Goal: Information Seeking & Learning: Learn about a topic

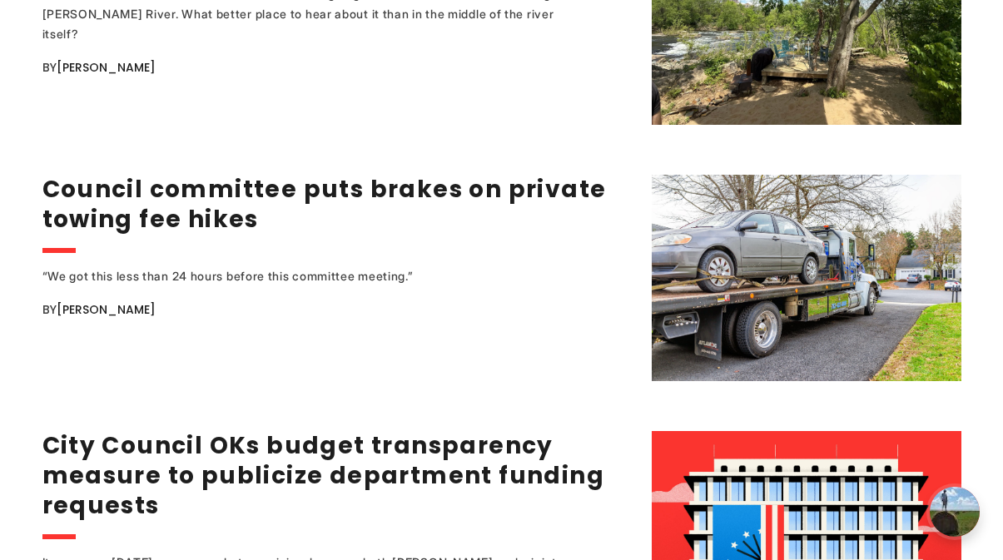
scroll to position [1850, 0]
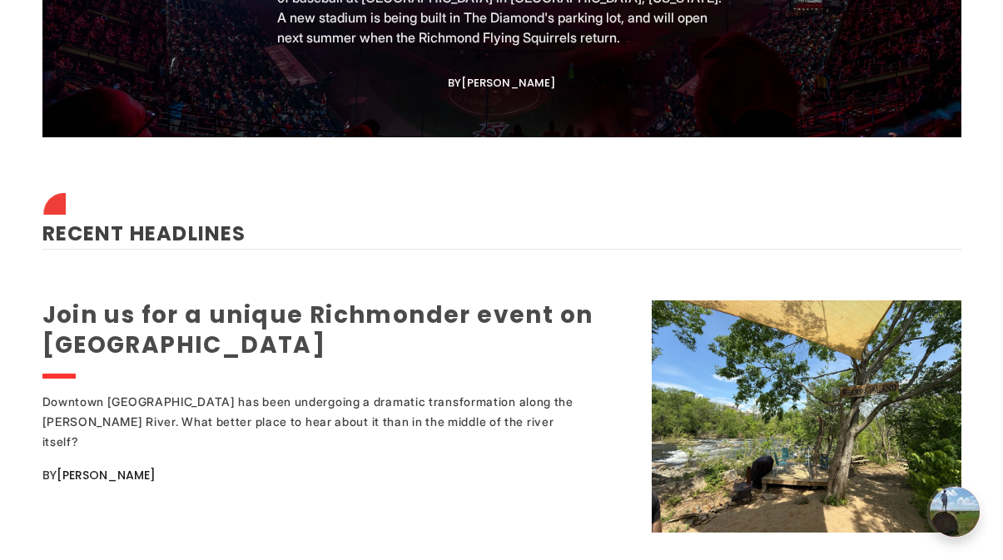
click at [456, 317] on link "Join us for a unique Richmonder event on Sharp's Island" at bounding box center [317, 330] width 551 height 62
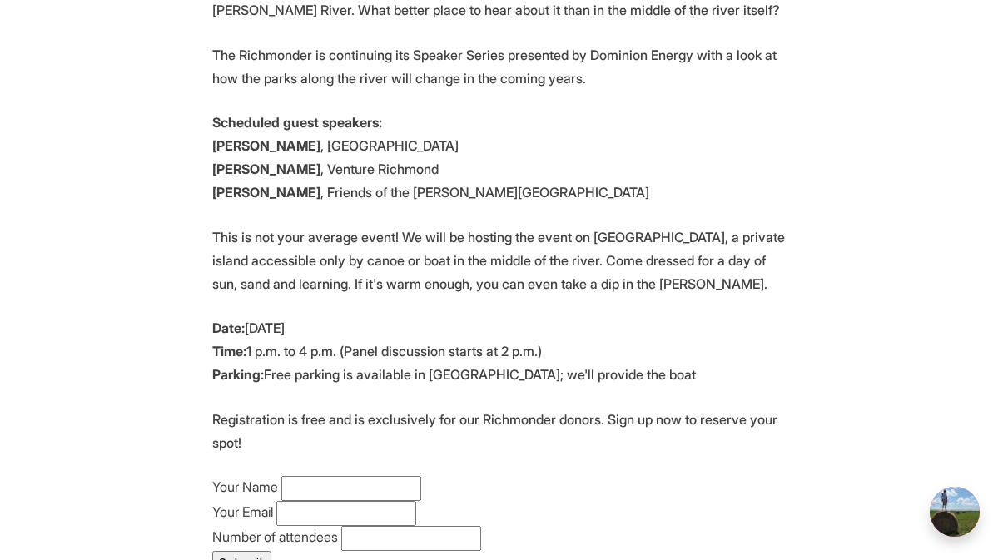
scroll to position [842, 0]
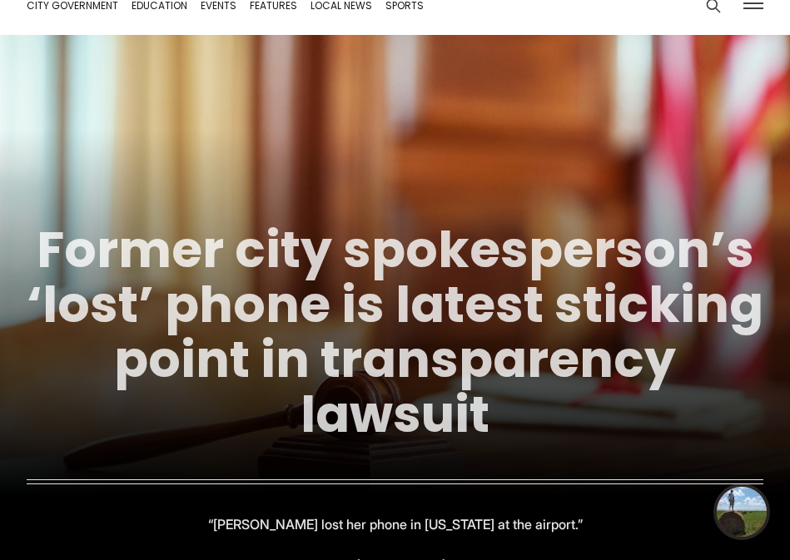
scroll to position [135, 0]
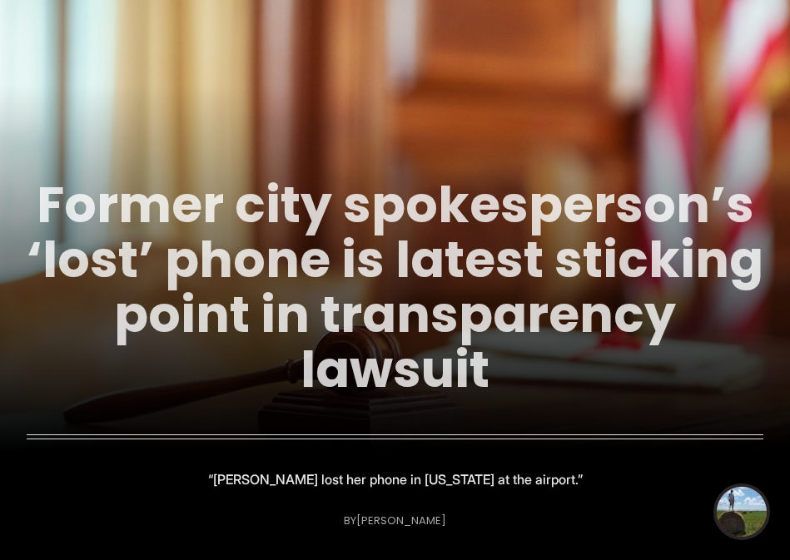
click at [317, 190] on link "Former city spokesperson’s ‘lost’ phone is latest sticking point in transparenc…" at bounding box center [395, 287] width 737 height 235
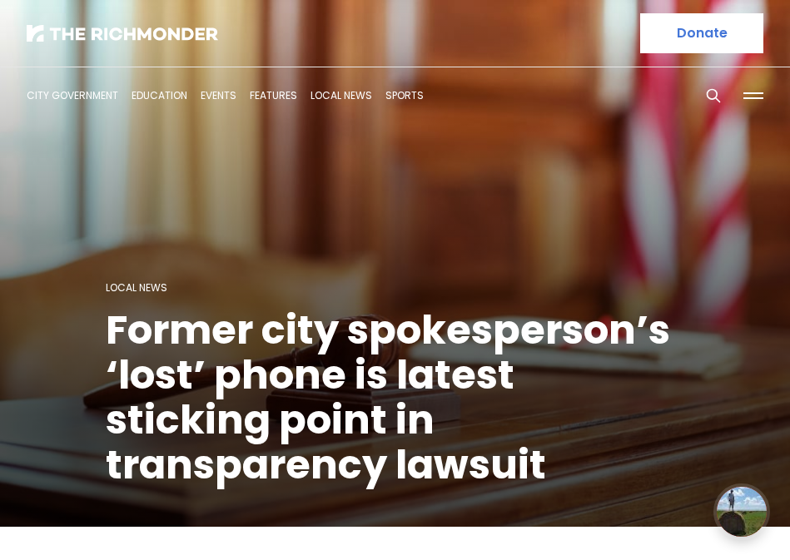
click at [271, 329] on h1 "Former city spokesperson’s ‘lost’ phone is latest sticking point in transparenc…" at bounding box center [395, 398] width 579 height 180
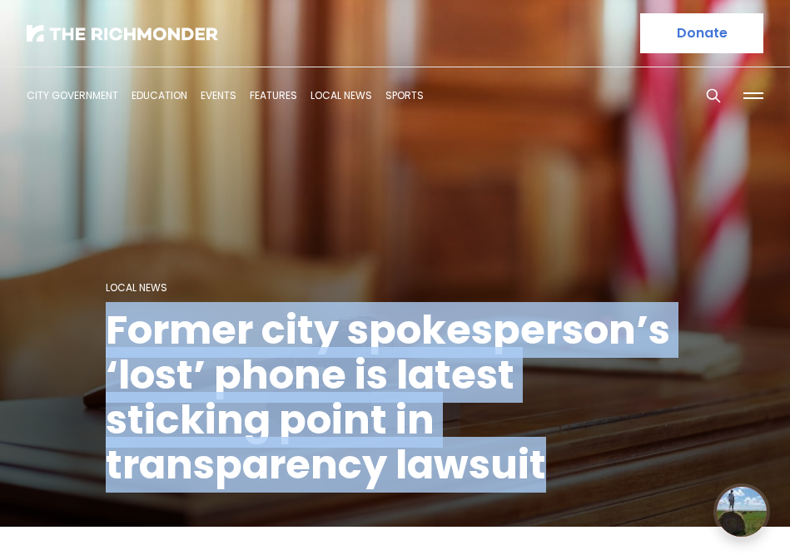
click at [271, 329] on h1 "Former city spokesperson’s ‘lost’ phone is latest sticking point in transparenc…" at bounding box center [395, 398] width 579 height 180
copy header "Former city spokesperson’s ‘lost’ phone is latest sticking point in transparenc…"
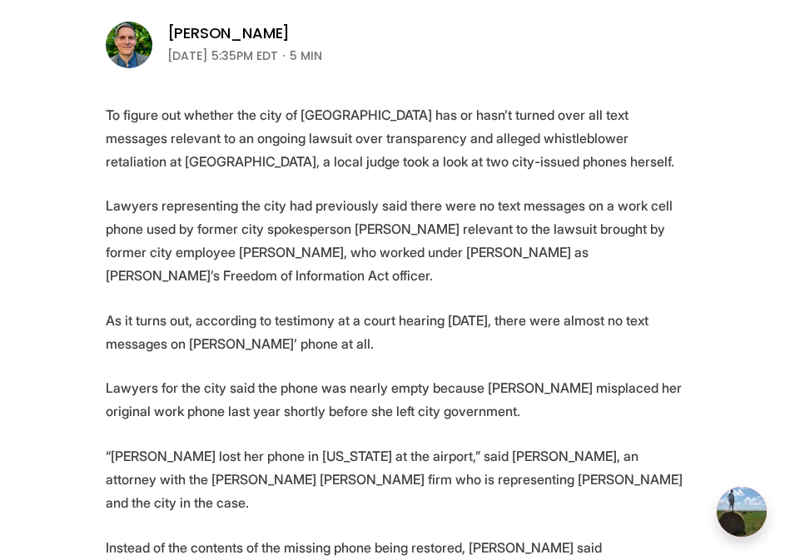
scroll to position [541, 0]
click at [184, 206] on p "Lawyers representing the city had previously said there were no text messages o…" at bounding box center [395, 240] width 579 height 93
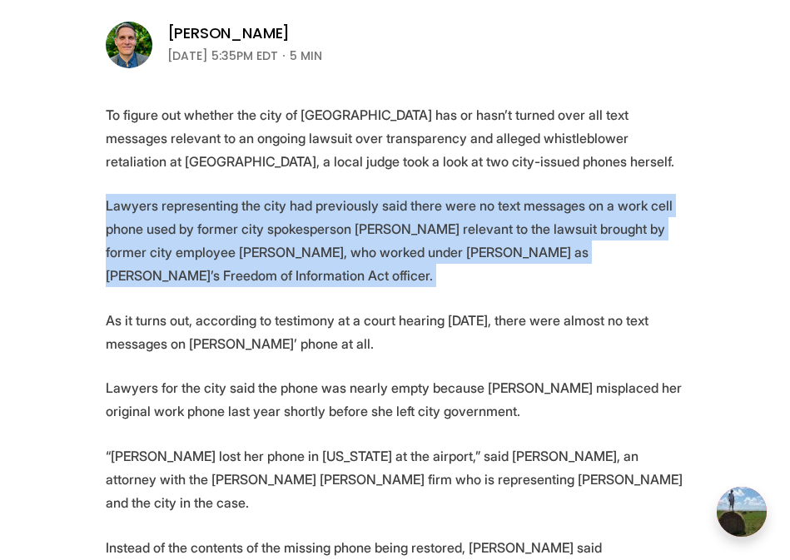
click at [184, 206] on p "Lawyers representing the city had previously said there were no text messages o…" at bounding box center [395, 240] width 579 height 93
copy p "Lawyers representing the city had previously said there were no text messages o…"
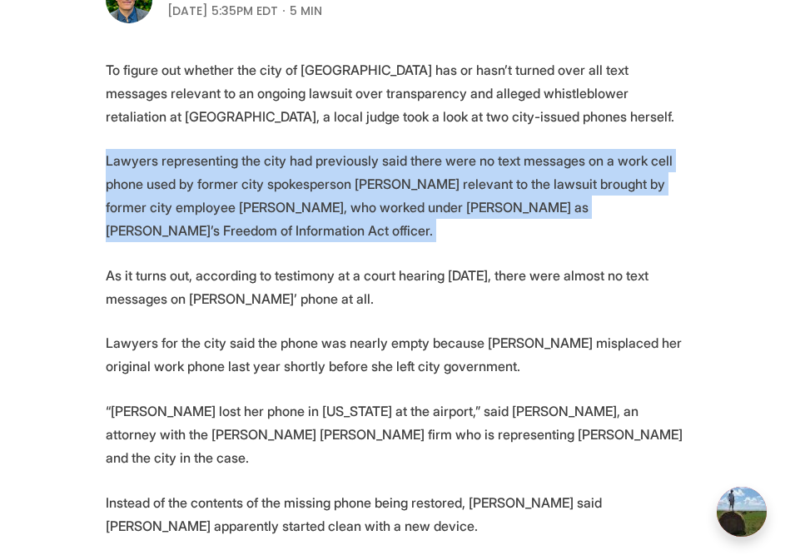
scroll to position [590, 0]
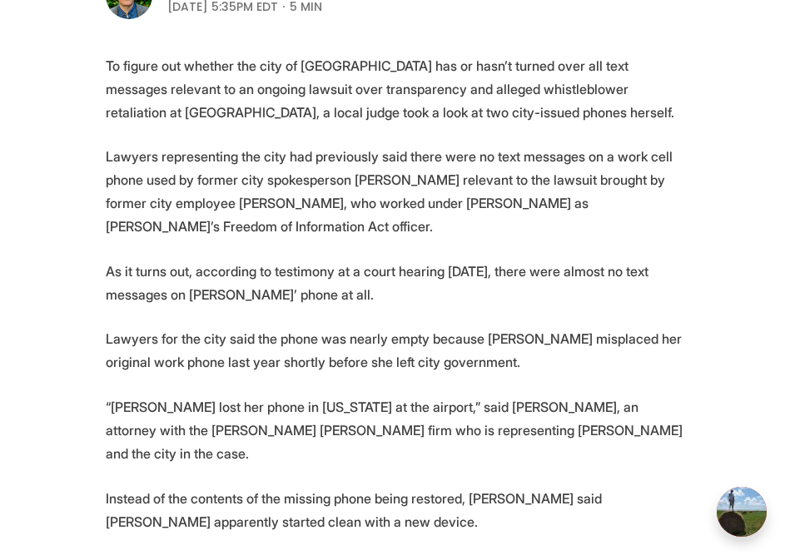
click at [228, 266] on p "As it turns out, according to testimony at a court hearing Wednesday, there wer…" at bounding box center [395, 283] width 579 height 47
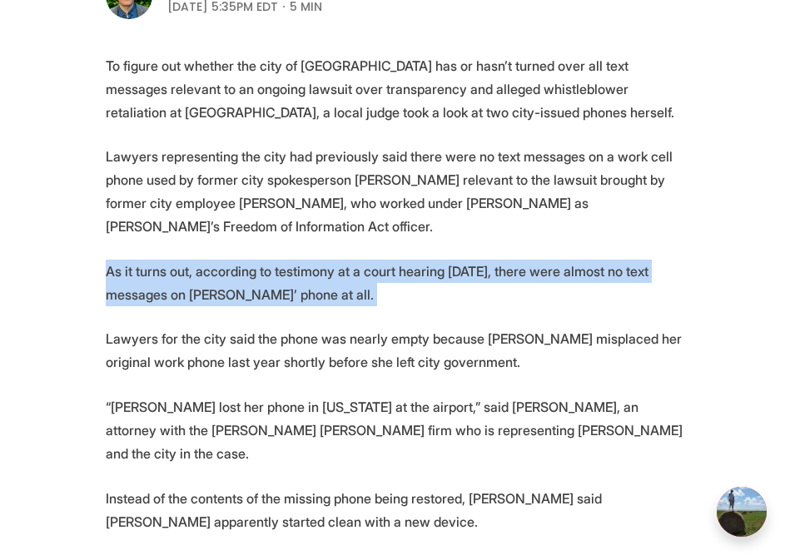
click at [229, 265] on p "As it turns out, according to testimony at a court hearing Wednesday, there wer…" at bounding box center [395, 283] width 579 height 47
copy p "As it turns out, according to testimony at a court hearing Wednesday, there wer…"
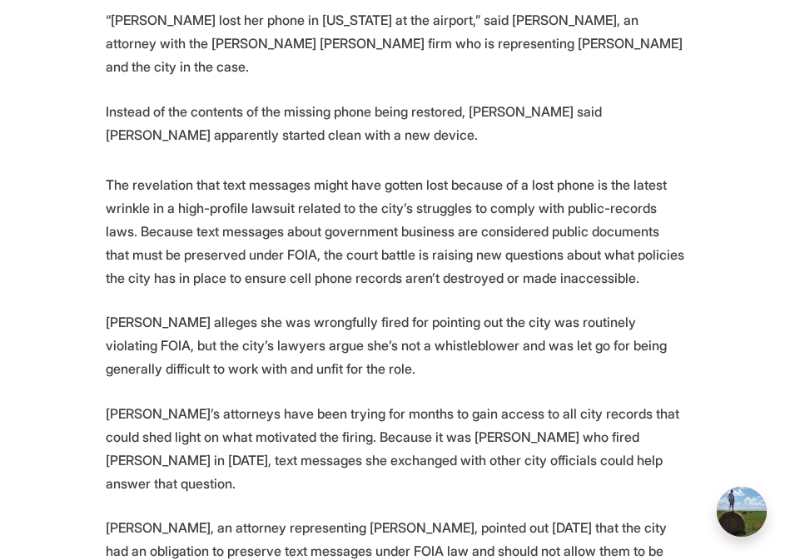
scroll to position [995, 0]
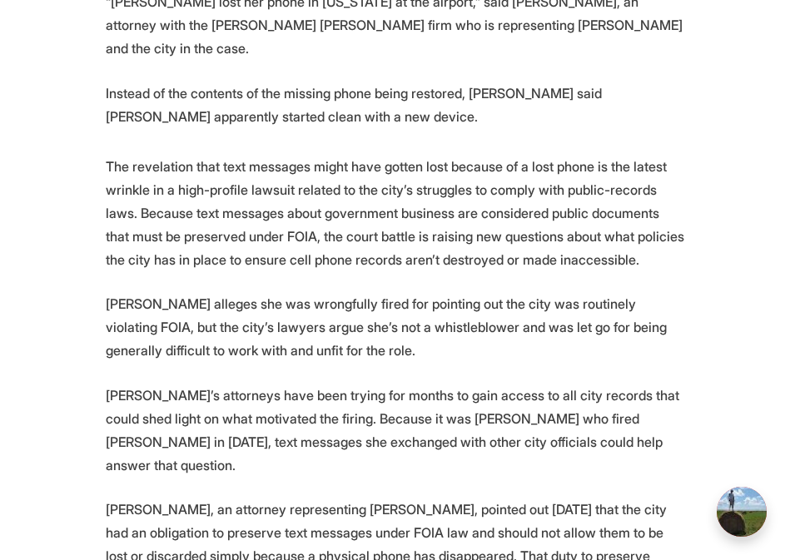
click at [110, 191] on p "The revelation that text messages might have gotten lost because of a lost phon…" at bounding box center [395, 213] width 579 height 117
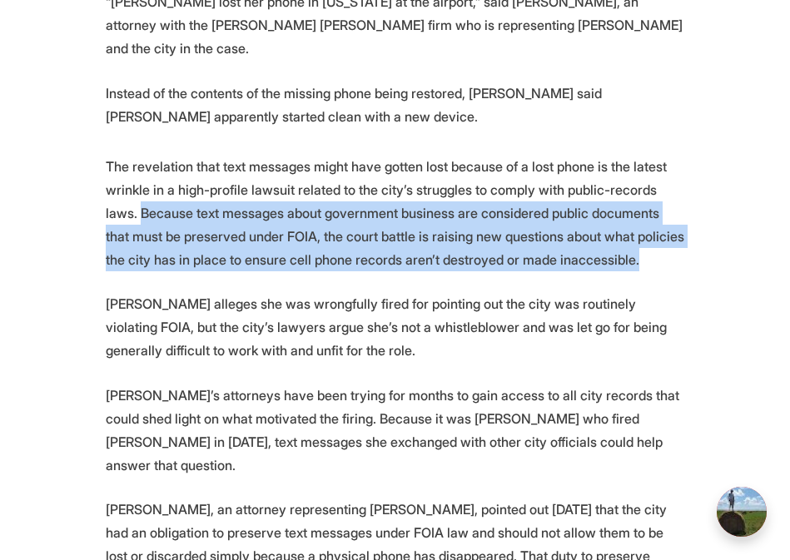
drag, startPoint x: 106, startPoint y: 190, endPoint x: 578, endPoint y: 236, distance: 475.1
click at [578, 236] on p "The revelation that text messages might have gotten lost because of a lost phon…" at bounding box center [395, 213] width 579 height 117
copy p "Because text messages about government business are considered public documents…"
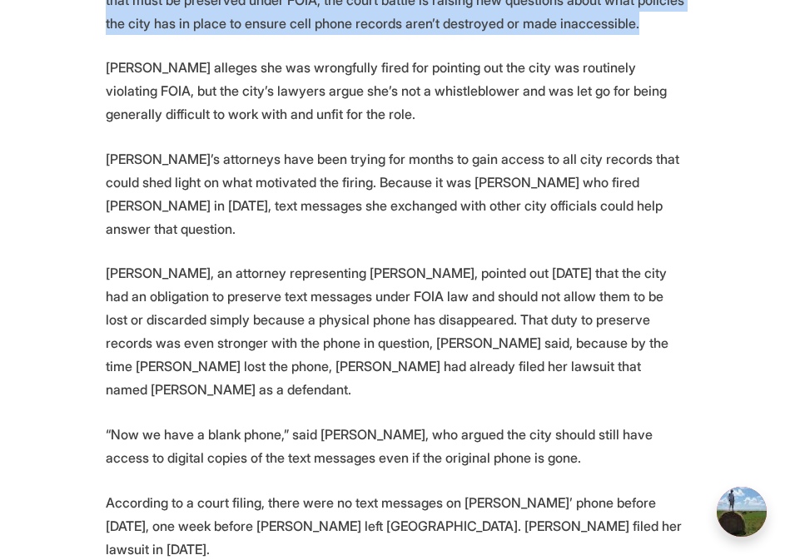
scroll to position [1328, 0]
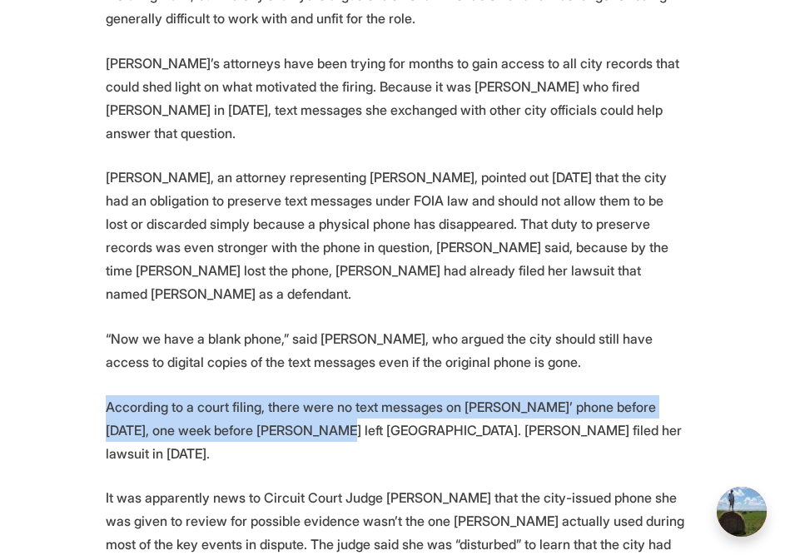
drag, startPoint x: 245, startPoint y: 318, endPoint x: 268, endPoint y: 354, distance: 42.7
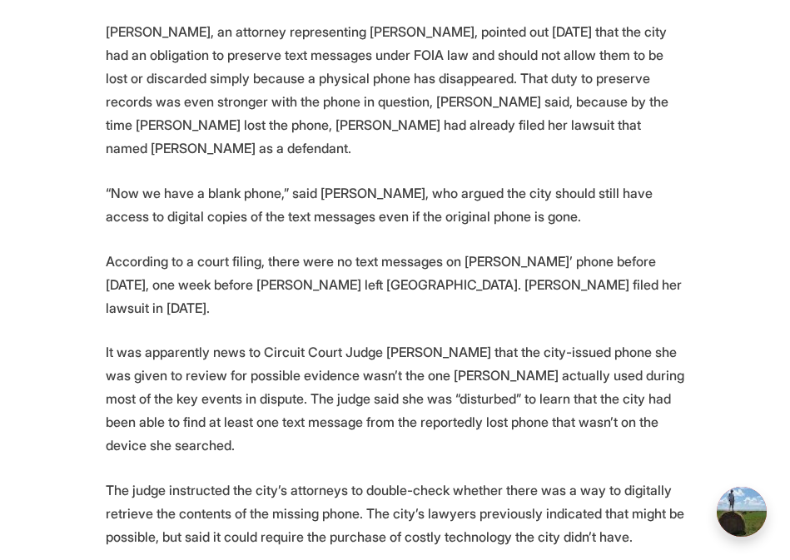
scroll to position [1475, 0]
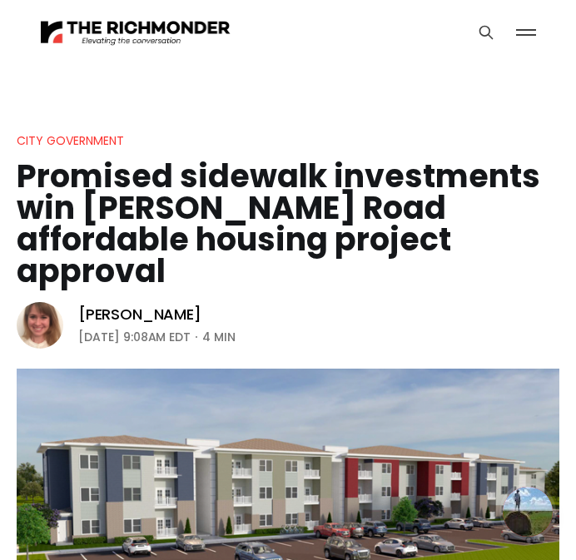
click at [171, 196] on h1 "Promised sidewalk investments win [PERSON_NAME] Road affordable housing project…" at bounding box center [288, 224] width 543 height 127
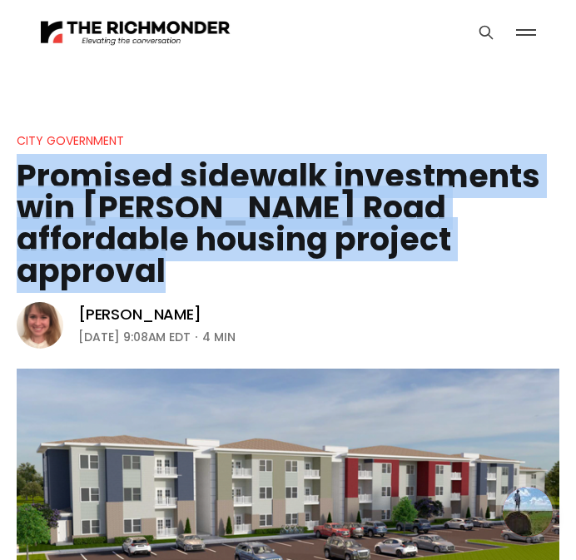
click at [171, 196] on h1 "Promised sidewalk investments win [PERSON_NAME] Road affordable housing project…" at bounding box center [288, 224] width 543 height 127
copy header "Promised sidewalk investments win [PERSON_NAME] Road affordable housing project…"
click at [149, 151] on header "City Government Promised sidewalk investments win Snead Road affordable housing…" at bounding box center [288, 365] width 576 height 469
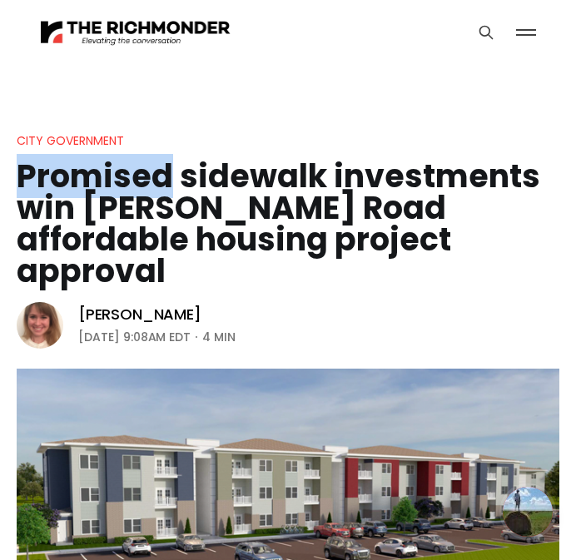
click at [149, 151] on header "City Government Promised sidewalk investments win Snead Road affordable housing…" at bounding box center [288, 365] width 576 height 469
click at [139, 175] on h1 "Promised sidewalk investments win [PERSON_NAME] Road affordable housing project…" at bounding box center [288, 224] width 543 height 127
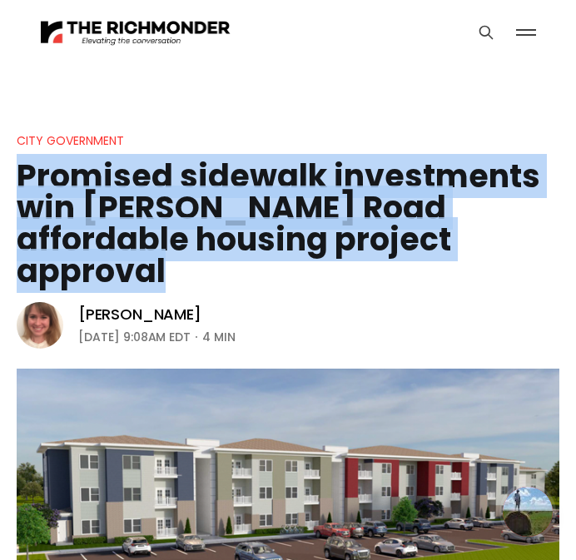
click at [139, 175] on h1 "Promised sidewalk investments win [PERSON_NAME] Road affordable housing project…" at bounding box center [288, 224] width 543 height 127
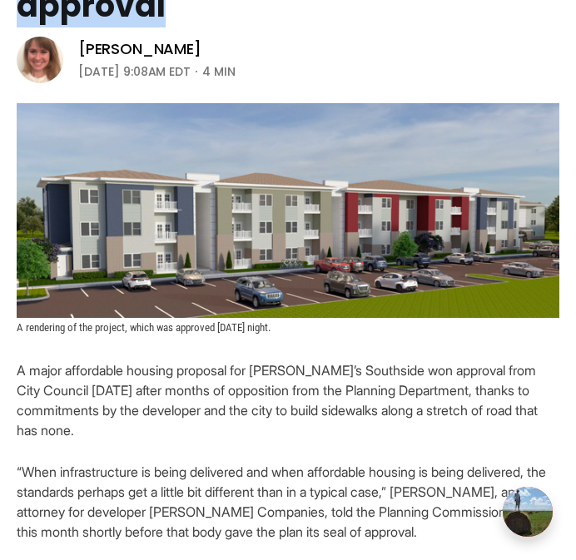
scroll to position [508, 0]
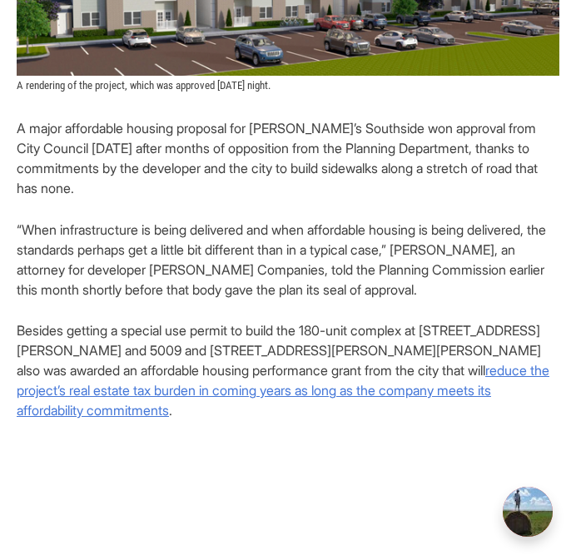
click at [231, 132] on p "A major affordable housing proposal for Richmond’s Southside won approval from …" at bounding box center [288, 158] width 543 height 80
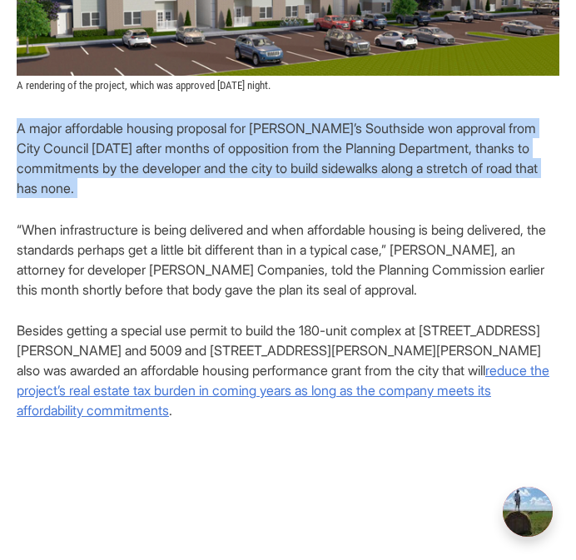
click at [231, 132] on p "A major affordable housing proposal for Richmond’s Southside won approval from …" at bounding box center [288, 158] width 543 height 80
copy p "A major affordable housing proposal for Richmond’s Southside won approval from …"
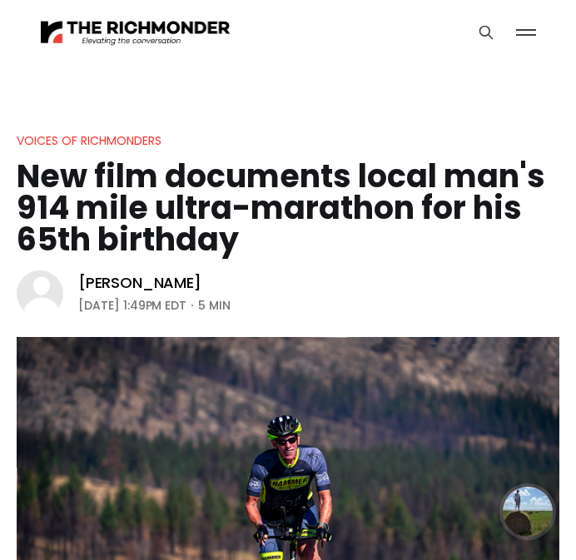
click at [152, 185] on h1 "New film documents local man's 914 mile ultra-marathon for his 65th birthday" at bounding box center [288, 208] width 543 height 95
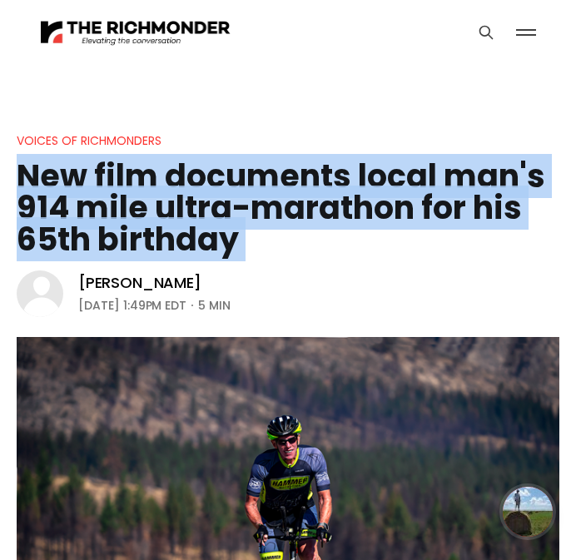
click at [152, 185] on h1 "New film documents local man's 914 mile ultra-marathon for his 65th birthday" at bounding box center [288, 208] width 543 height 95
copy header "New film documents local man's 914 mile ultra-marathon for his 65th birthday"
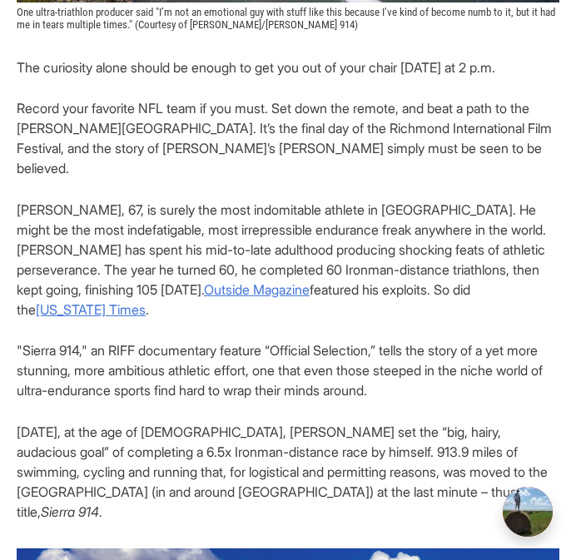
scroll to position [697, 0]
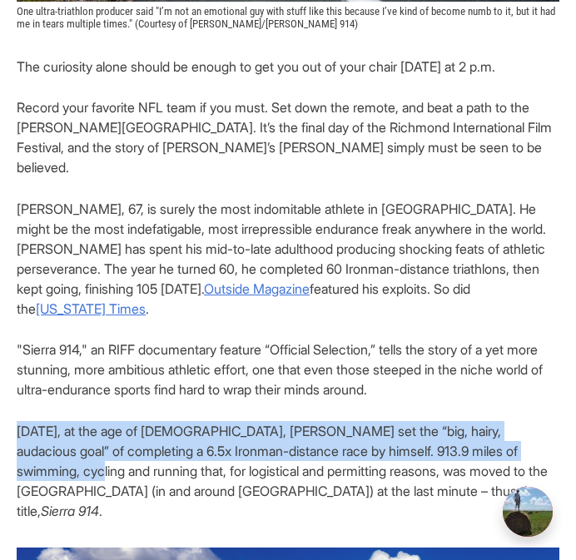
drag, startPoint x: 16, startPoint y: 393, endPoint x: 517, endPoint y: 415, distance: 501.5
click at [517, 421] on p "[DATE], at the age of [DEMOGRAPHIC_DATA], [PERSON_NAME] set the “big, hairy, au…" at bounding box center [288, 471] width 543 height 100
copy p "[DATE], at the age of [DEMOGRAPHIC_DATA], [PERSON_NAME] set the “big, hairy, au…"
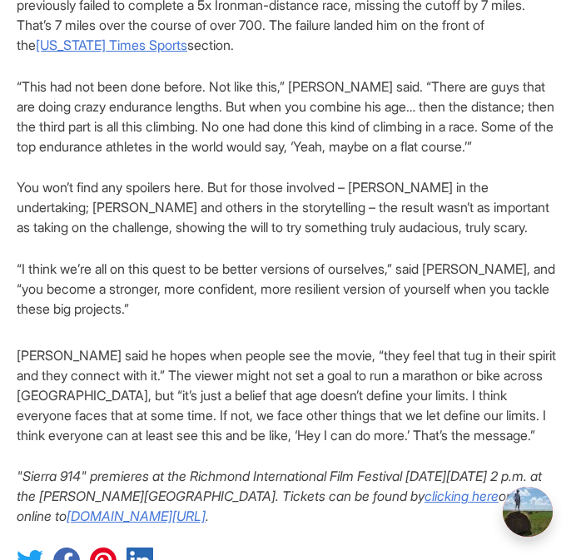
scroll to position [2876, 0]
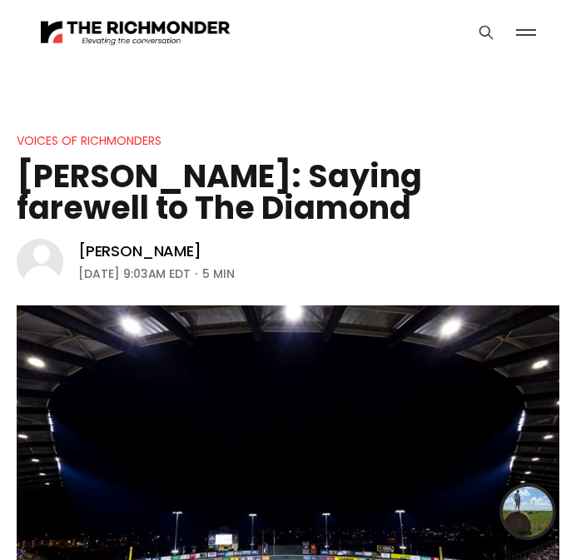
drag, startPoint x: 287, startPoint y: 202, endPoint x: -31, endPoint y: 181, distance: 318.6
copy h1 "[PERSON_NAME]: Saying farewell to The Diamond"
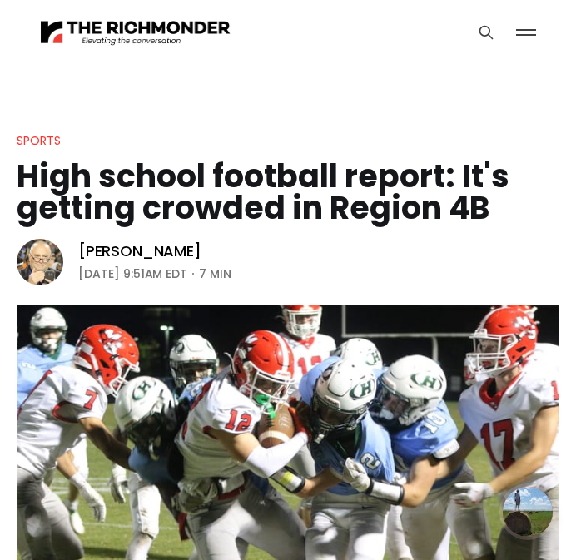
click at [205, 179] on h1 "High school football report: It's getting crowded in Region 4B" at bounding box center [288, 192] width 543 height 63
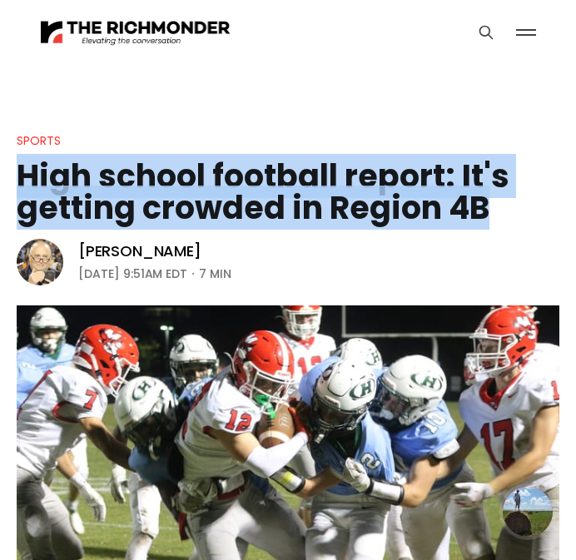
click at [205, 176] on h1 "High school football report: It's getting crowded in Region 4B" at bounding box center [288, 192] width 543 height 63
copy header "High school football report: It's getting crowded in Region 4B"
